Goal: Task Accomplishment & Management: Use online tool/utility

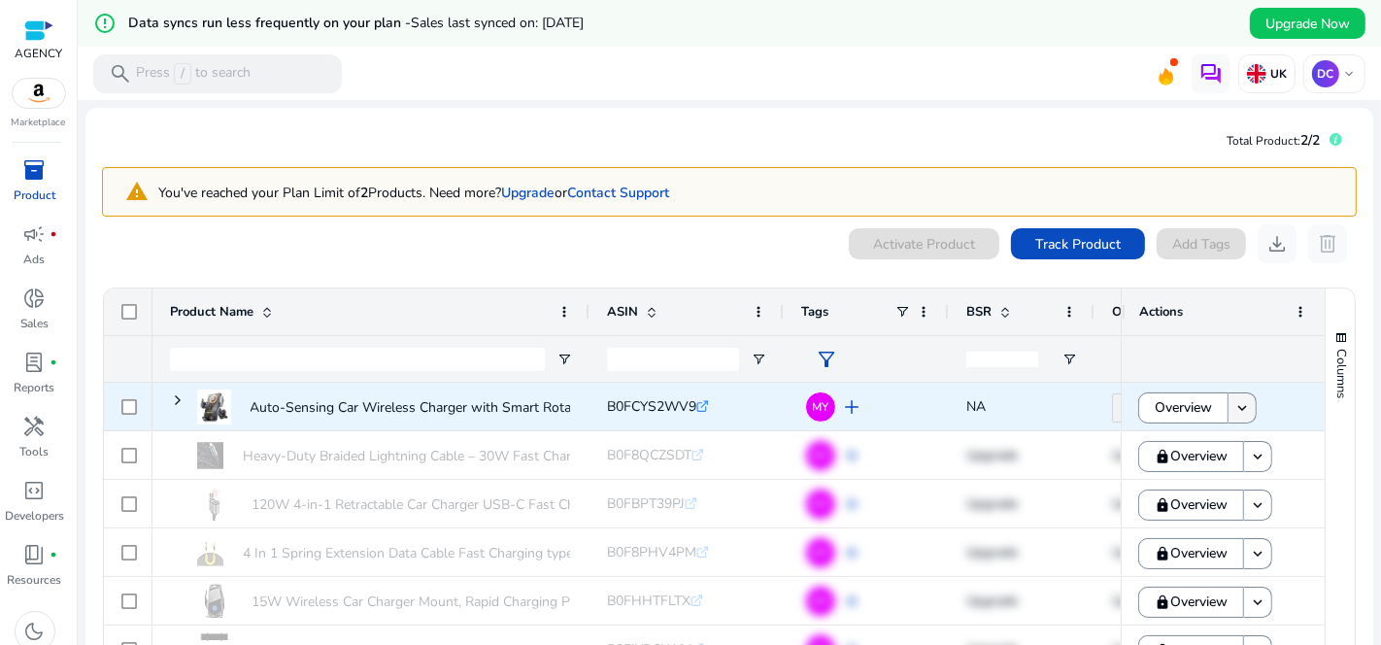
scroll to position [147, 0]
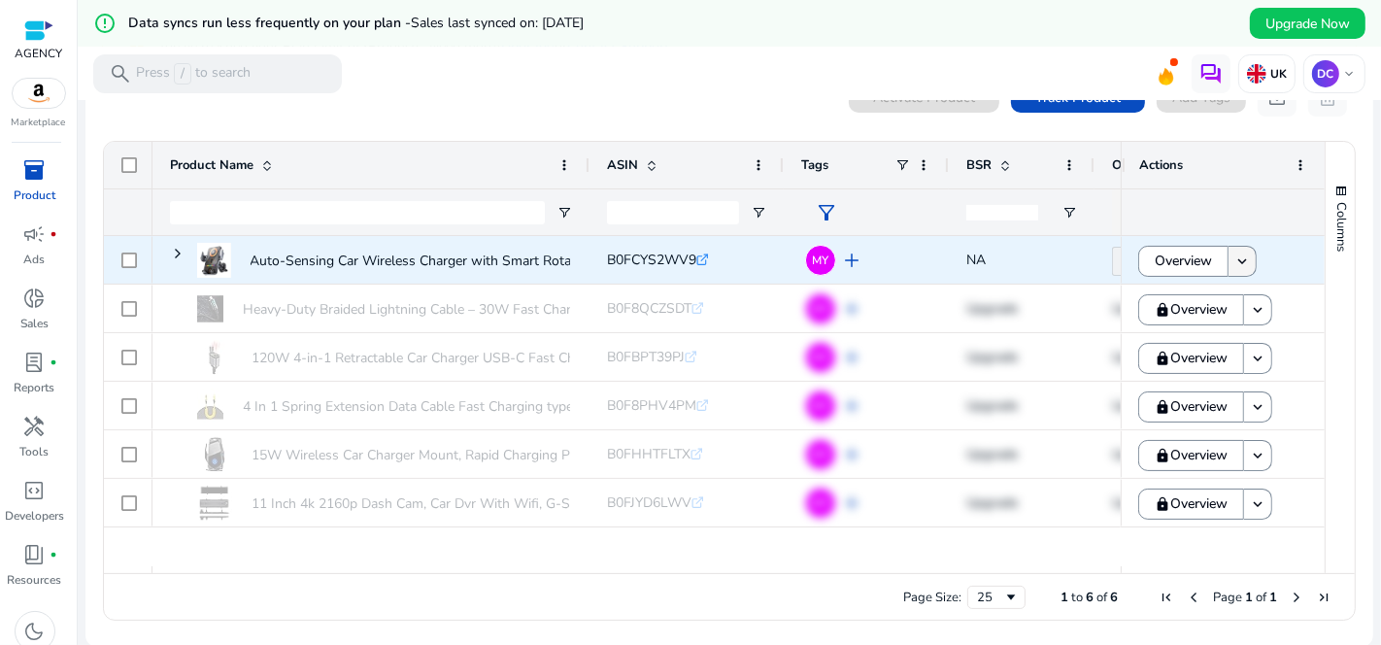
click at [1243, 263] on mat-icon "keyboard_arrow_down" at bounding box center [1242, 261] width 17 height 17
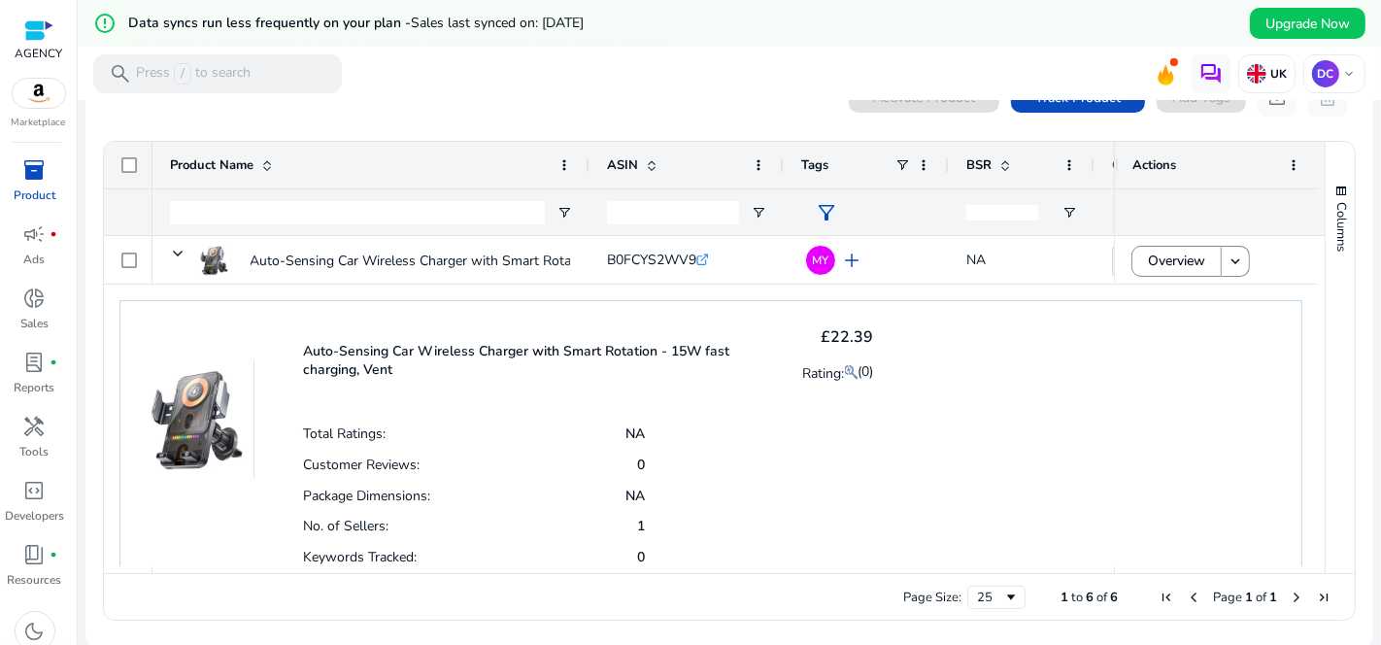
scroll to position [299, 0]
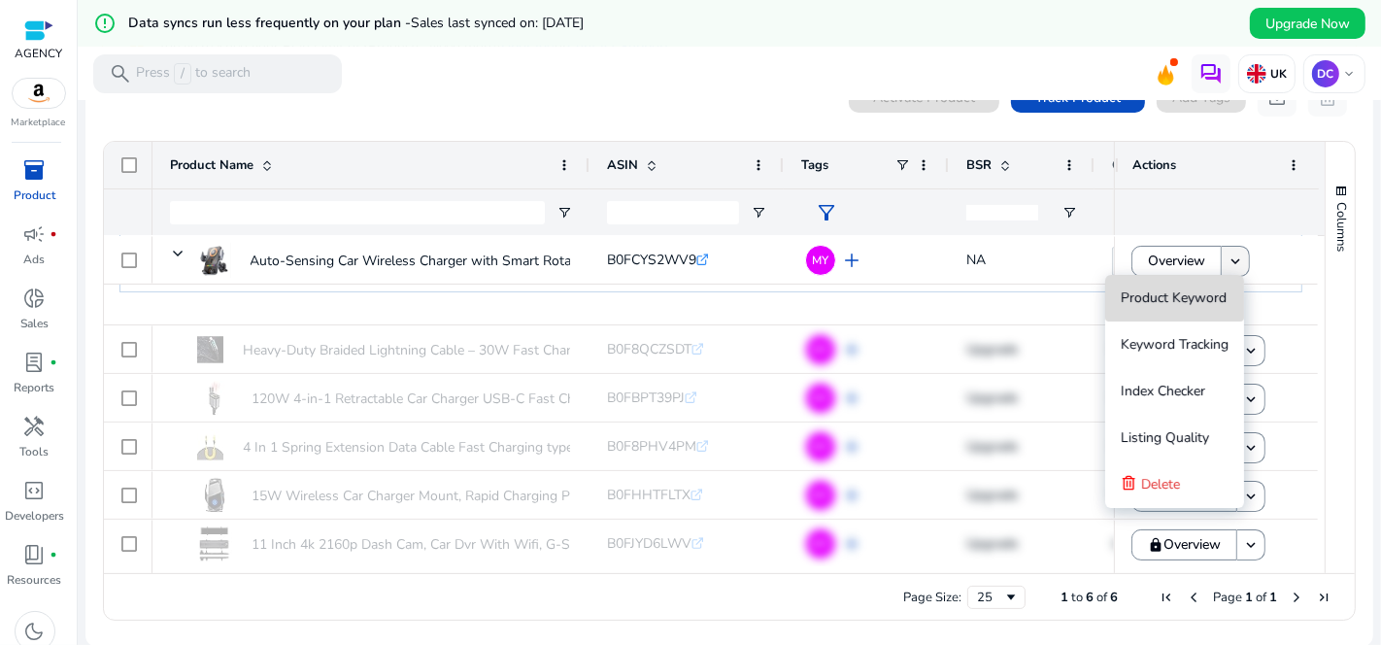
click at [1229, 275] on button "Product Keyword" at bounding box center [1174, 298] width 139 height 47
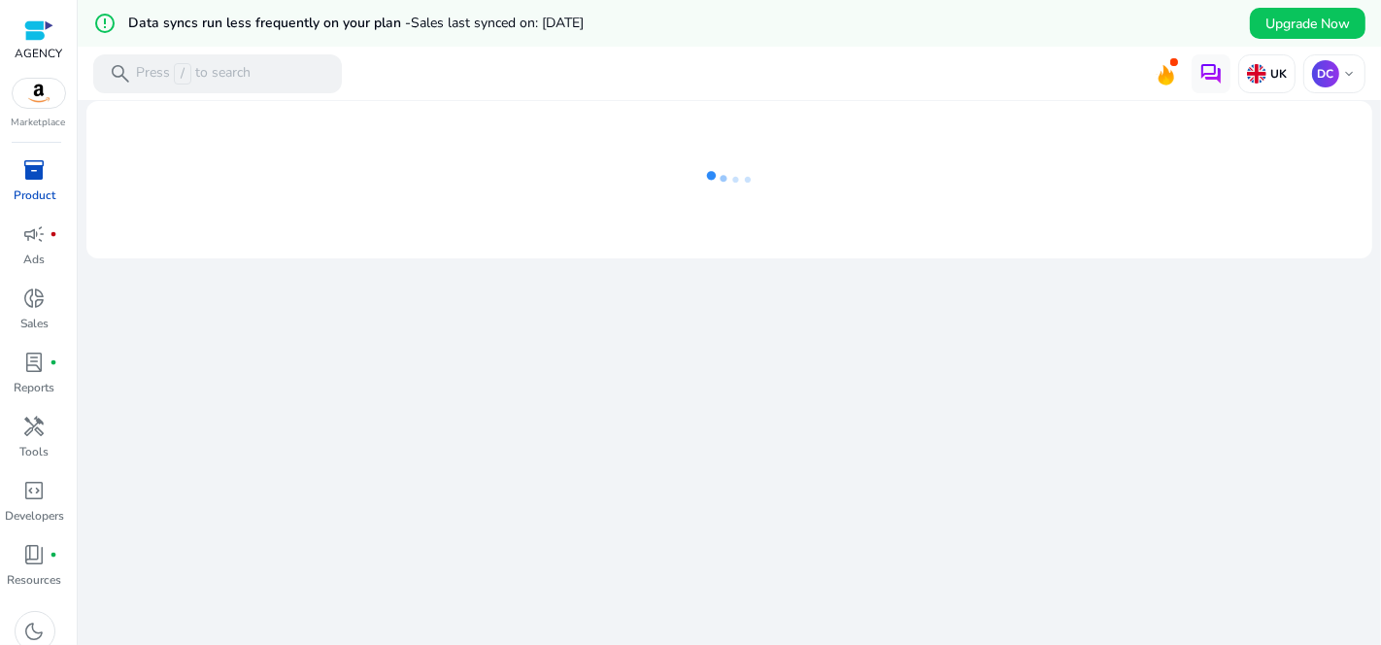
click at [1182, 477] on div "We are getting things ready for you..." at bounding box center [729, 396] width 1288 height 592
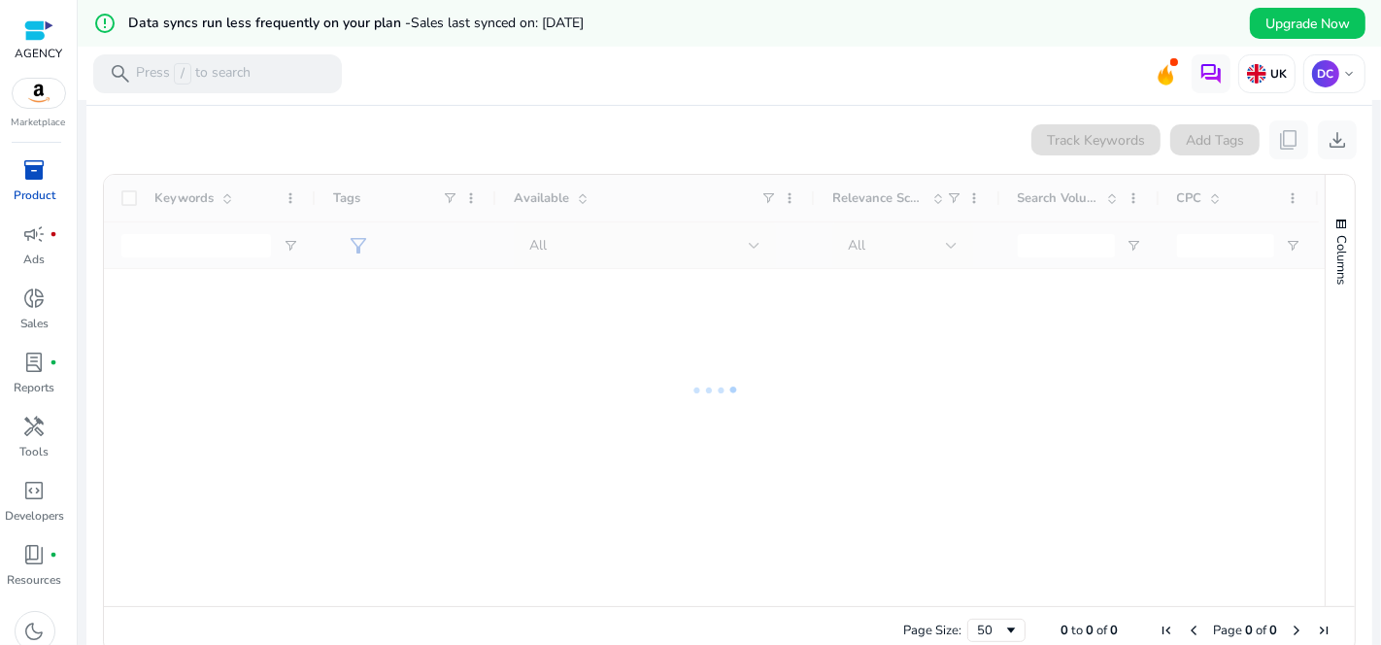
scroll to position [408, 0]
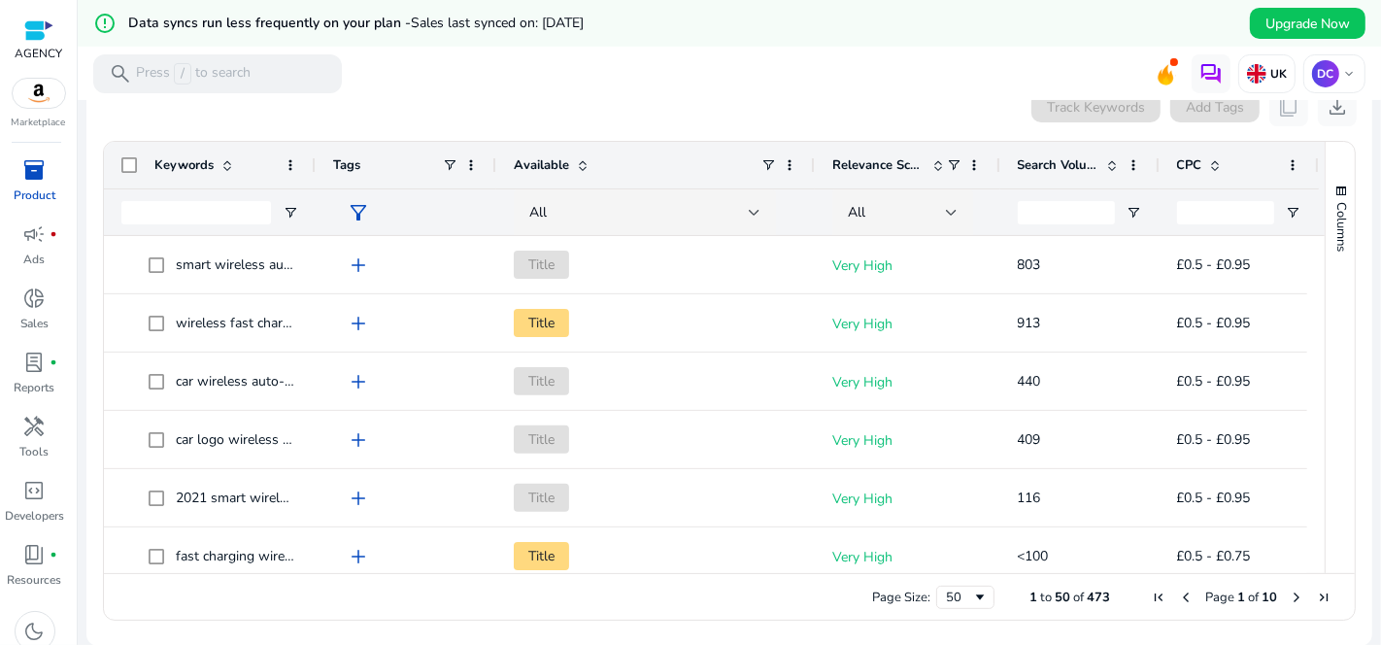
click at [35, 167] on span "inventory_2" at bounding box center [34, 169] width 23 height 23
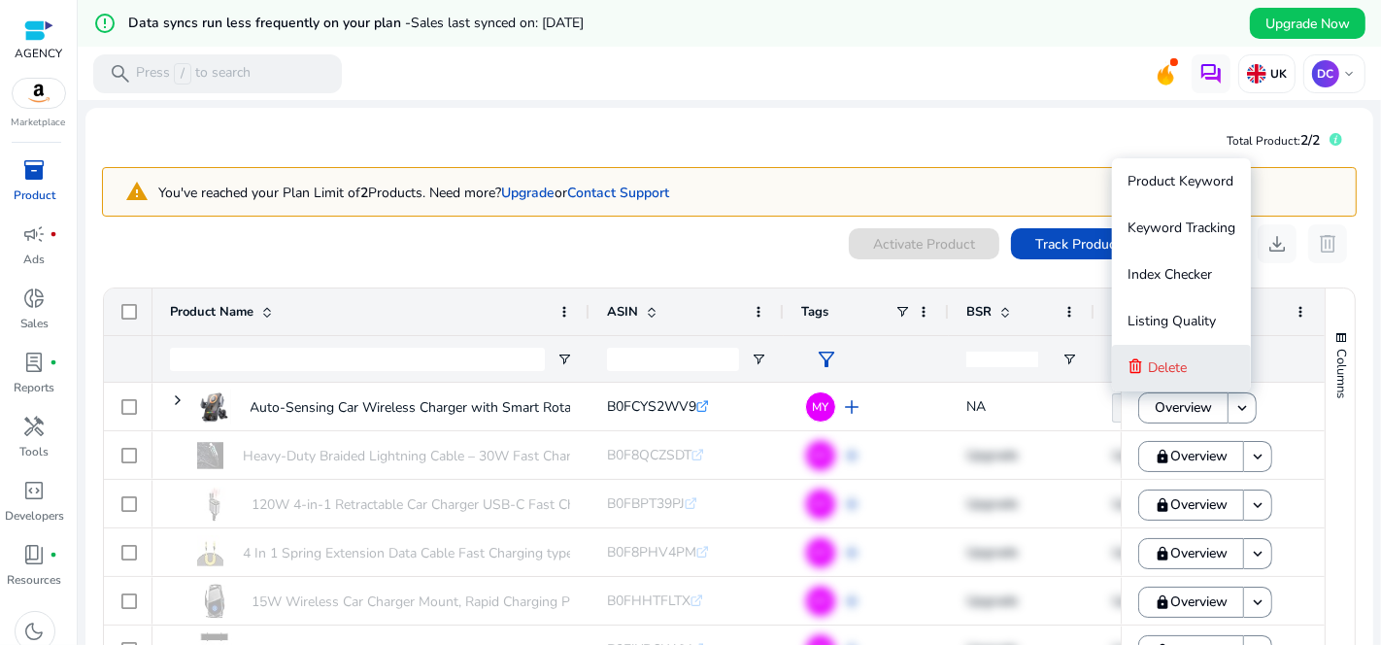
click at [1196, 370] on button "Delete" at bounding box center [1181, 368] width 139 height 47
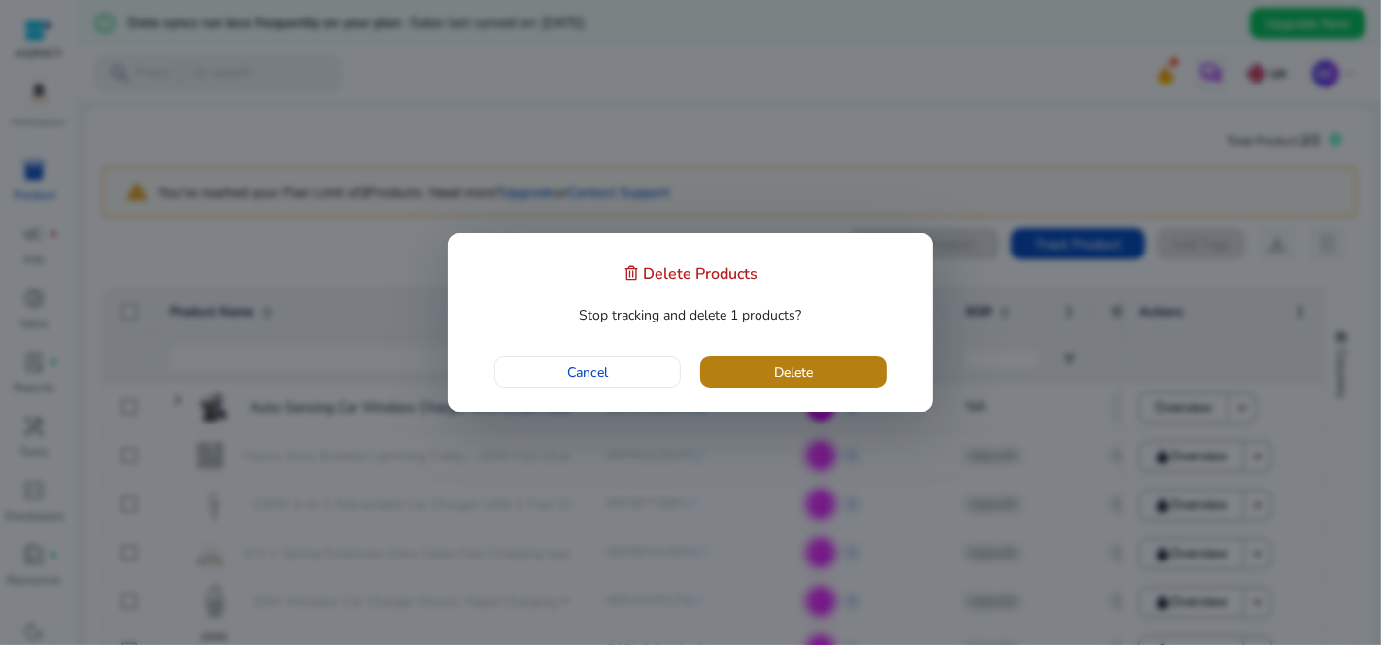
click at [803, 366] on span "Delete" at bounding box center [793, 372] width 39 height 20
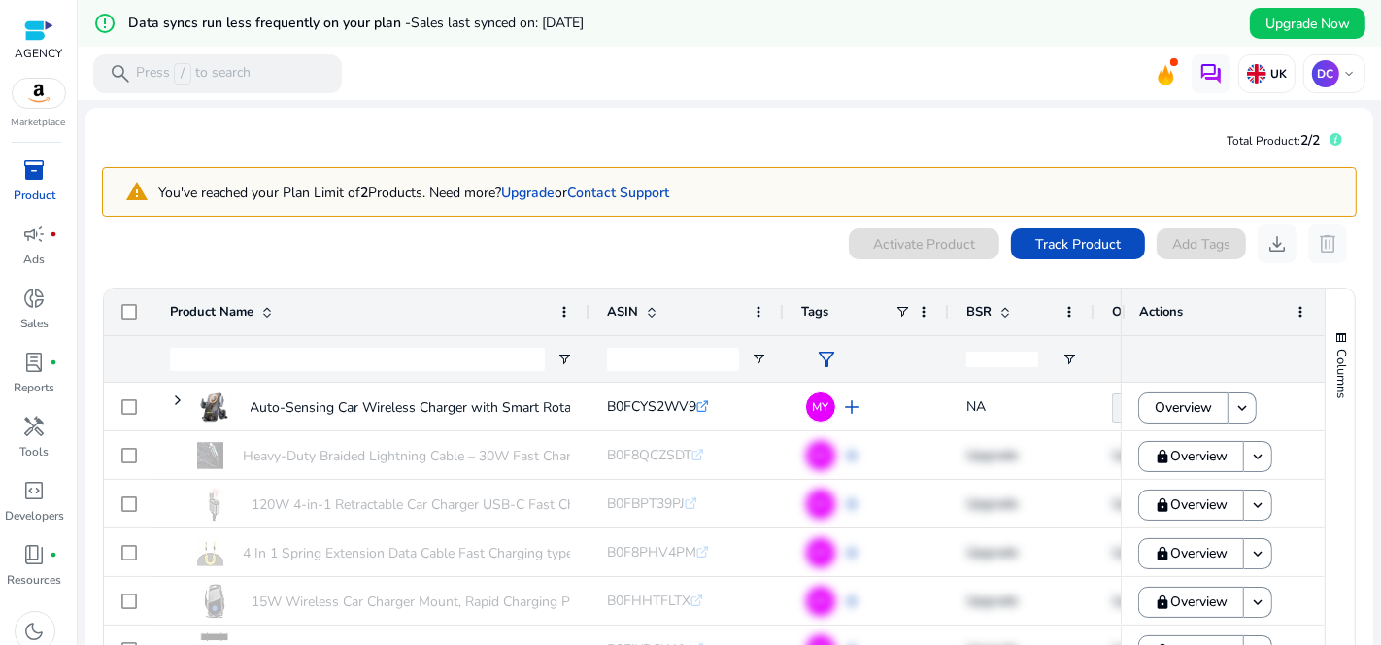
click at [558, 266] on div "0 products selected Activate Product Track Product Add Tags download delete 1 t…" at bounding box center [729, 500] width 1255 height 553
click at [565, 259] on div "0 products selected Activate Product Track Product Add Tags download delete" at bounding box center [729, 243] width 1255 height 39
click at [1332, 70] on p "DC" at bounding box center [1325, 73] width 27 height 27
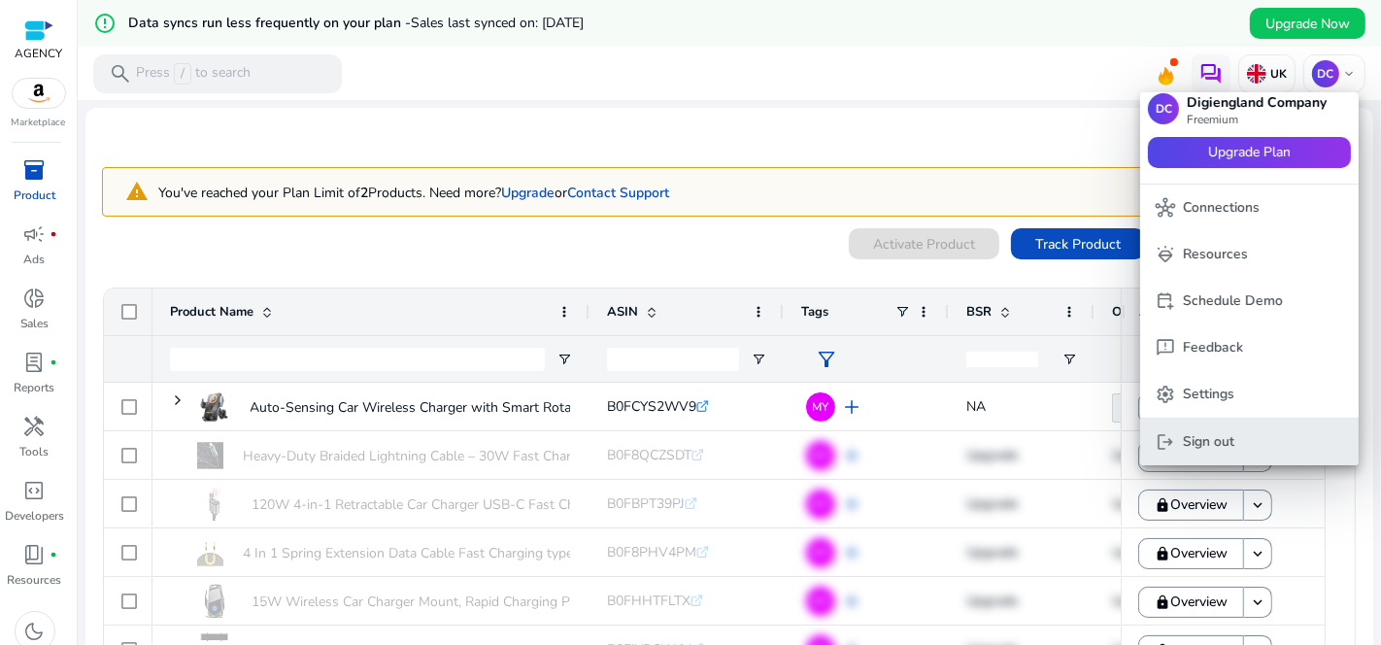
click at [1232, 442] on p "Sign out" at bounding box center [1208, 441] width 51 height 21
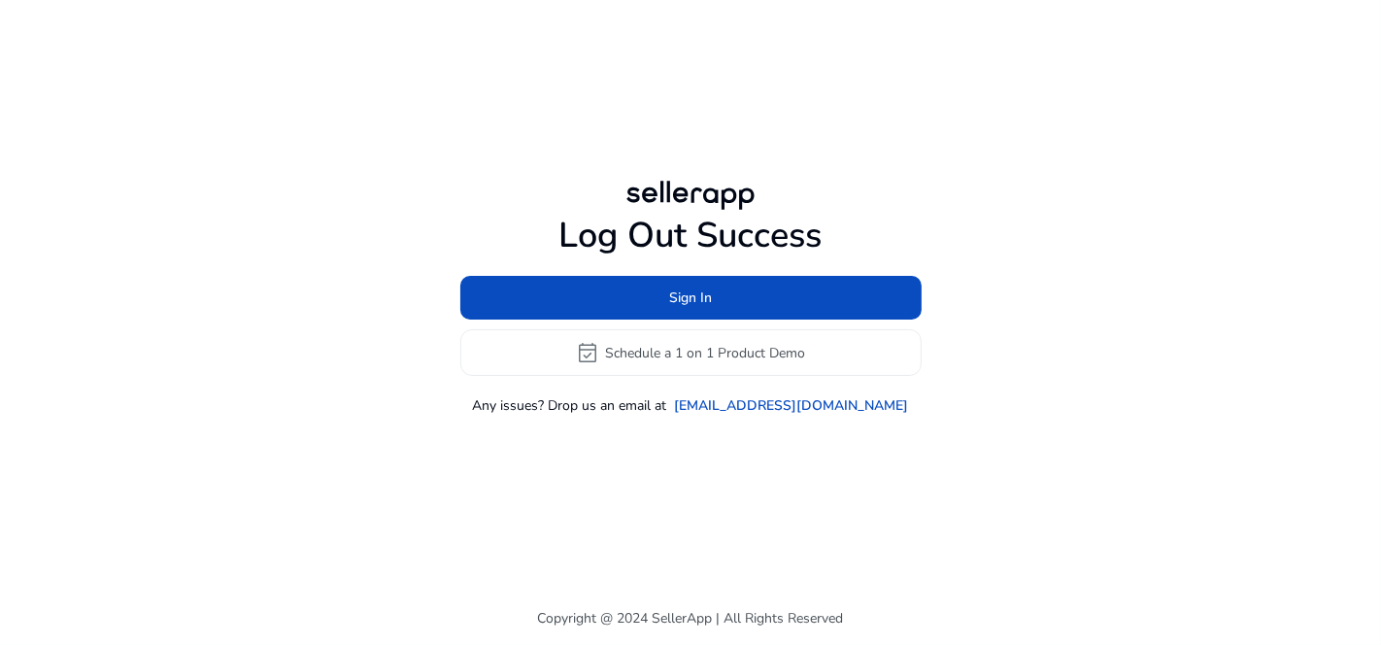
drag, startPoint x: 350, startPoint y: 426, endPoint x: 363, endPoint y: 426, distance: 13.6
click at [350, 425] on div "Log Out Success Sign In event_available Schedule a 1 on 1 Product Demo Any issu…" at bounding box center [690, 296] width 1117 height 592
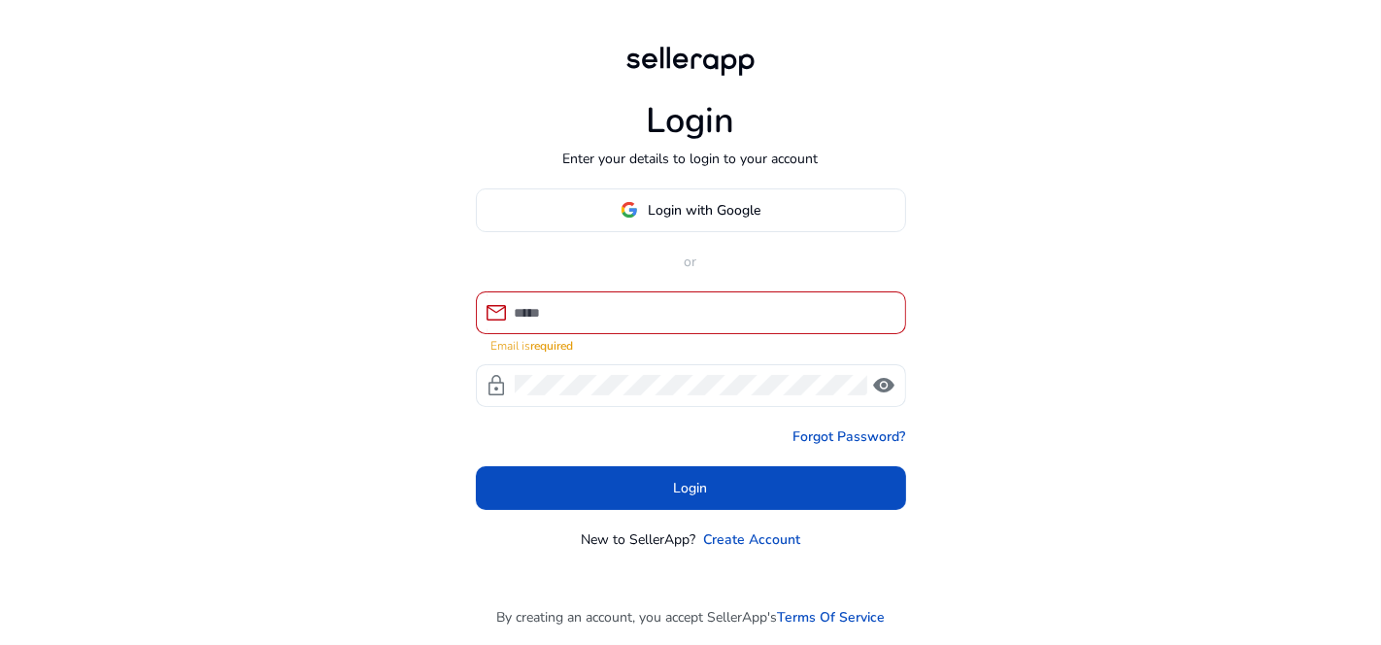
click at [172, 274] on div "Login Enter your details to login to your account Login with Google or mail Ema…" at bounding box center [690, 322] width 1381 height 645
drag, startPoint x: 1122, startPoint y: 223, endPoint x: 1146, endPoint y: 14, distance: 211.2
click at [1127, 188] on div "Login Enter your details to login to your account Login with Google or mail Ema…" at bounding box center [690, 322] width 1381 height 645
click at [726, 217] on span "Login with Google" at bounding box center [704, 210] width 113 height 20
click at [1137, 200] on div "Login Enter your details to login to your account Login with Google or mail Ema…" at bounding box center [690, 322] width 1381 height 645
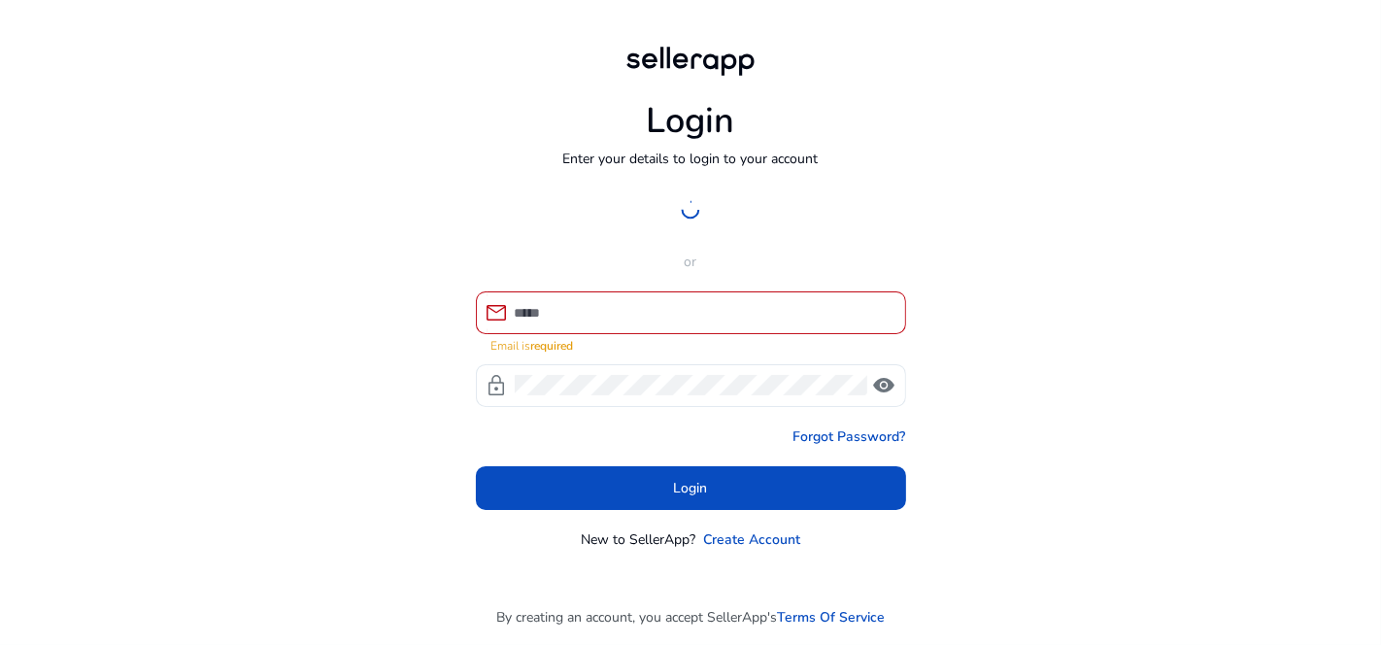
click at [1049, 287] on div "Login Enter your details to login to your account Login with Google or mail Ema…" at bounding box center [690, 322] width 1381 height 645
click at [687, 223] on div at bounding box center [691, 210] width 430 height 44
click at [1111, 328] on div "Login Enter your details to login to your account Login with Google or mail Ema…" at bounding box center [690, 322] width 1381 height 645
click at [1012, 153] on div "Login Enter your details to login to your account Login with Google or mail Ema…" at bounding box center [690, 322] width 1381 height 645
click at [849, 223] on div at bounding box center [691, 210] width 430 height 44
